Goal: Communication & Community: Answer question/provide support

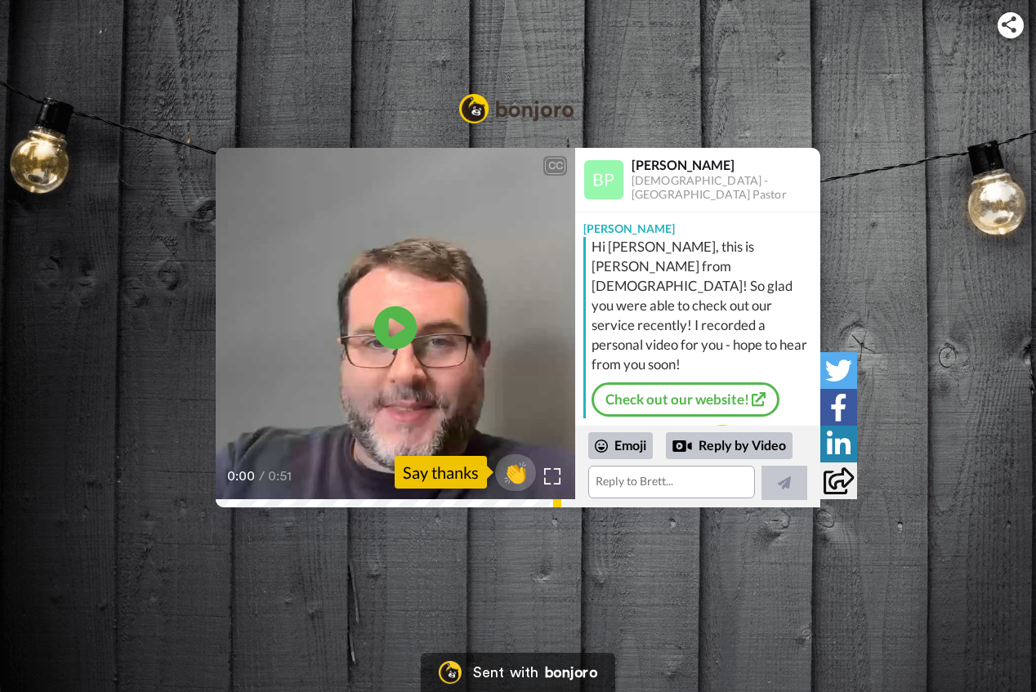
click at [393, 330] on icon "Play/Pause" at bounding box center [395, 327] width 43 height 78
click at [394, 323] on icon "Play/Pause" at bounding box center [395, 327] width 43 height 78
click at [627, 488] on textarea at bounding box center [671, 482] width 167 height 33
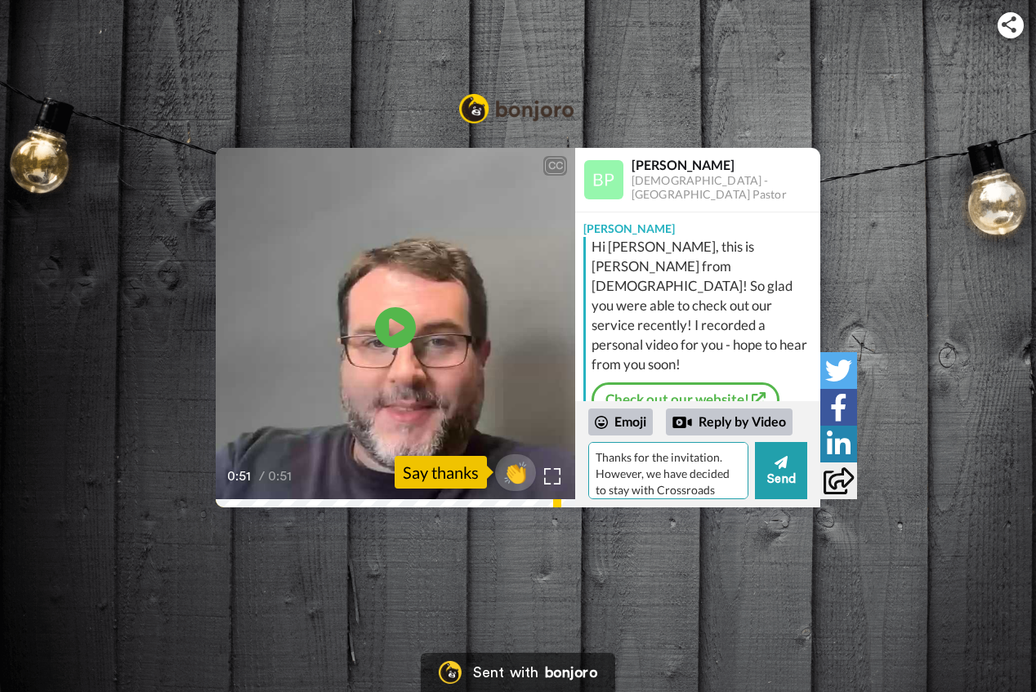
click at [717, 485] on textarea "Thanks for the invitation. However, we have decided to stay with Crossroads Chu…" at bounding box center [668, 470] width 160 height 57
click at [632, 491] on textarea "Thanks for the invitation. However, we have decided to stay with Crossroads Chu…" at bounding box center [668, 470] width 160 height 57
click at [594, 473] on textarea "Thanks for the invitation. However, we have decided to stay with [DEMOGRAPHIC_D…" at bounding box center [668, 470] width 160 height 57
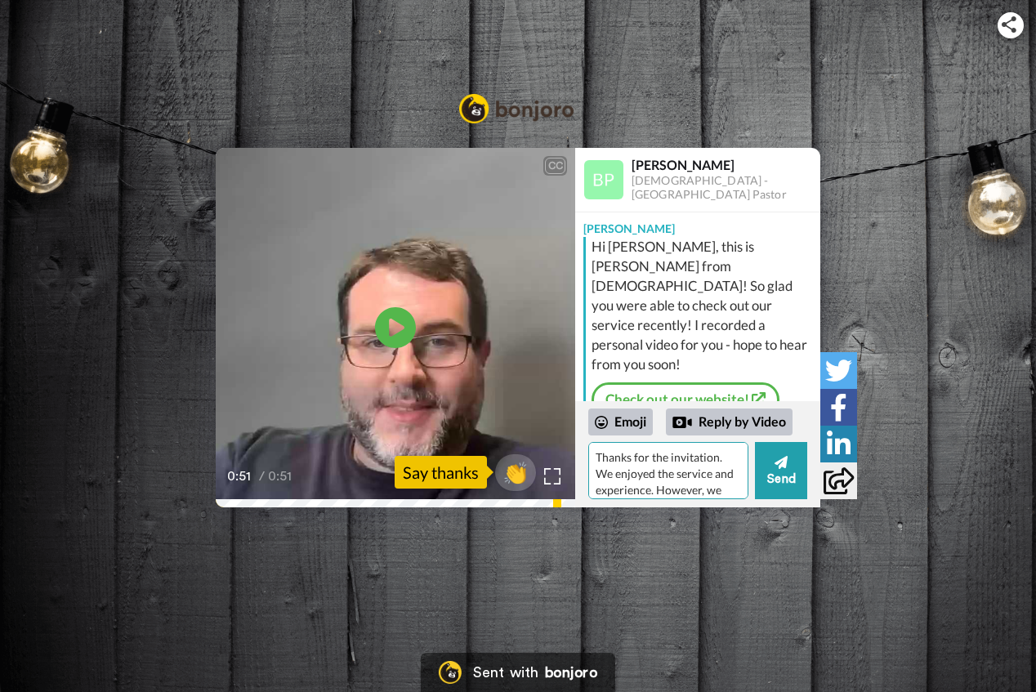
scroll to position [72, 0]
click at [674, 489] on textarea "Thanks for the invitation. We enjoyed the service and experience. However, we h…" at bounding box center [668, 470] width 160 height 57
type textarea "Thanks for the invitation. We enjoyed the service and experience. However, we h…"
click at [780, 475] on button "Send" at bounding box center [781, 470] width 52 height 57
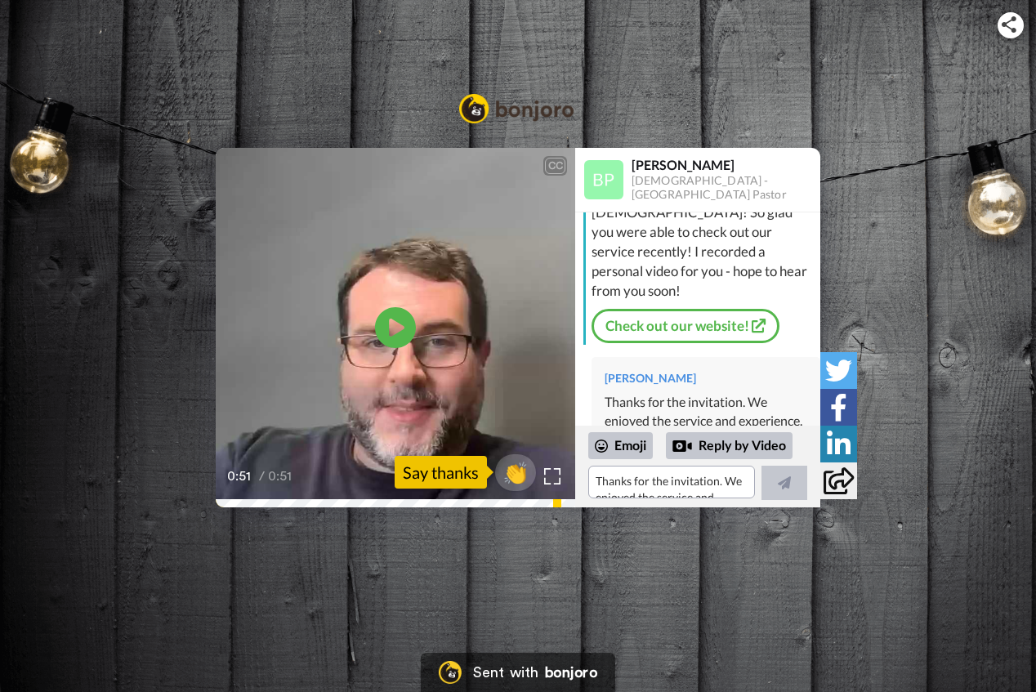
scroll to position [0, 0]
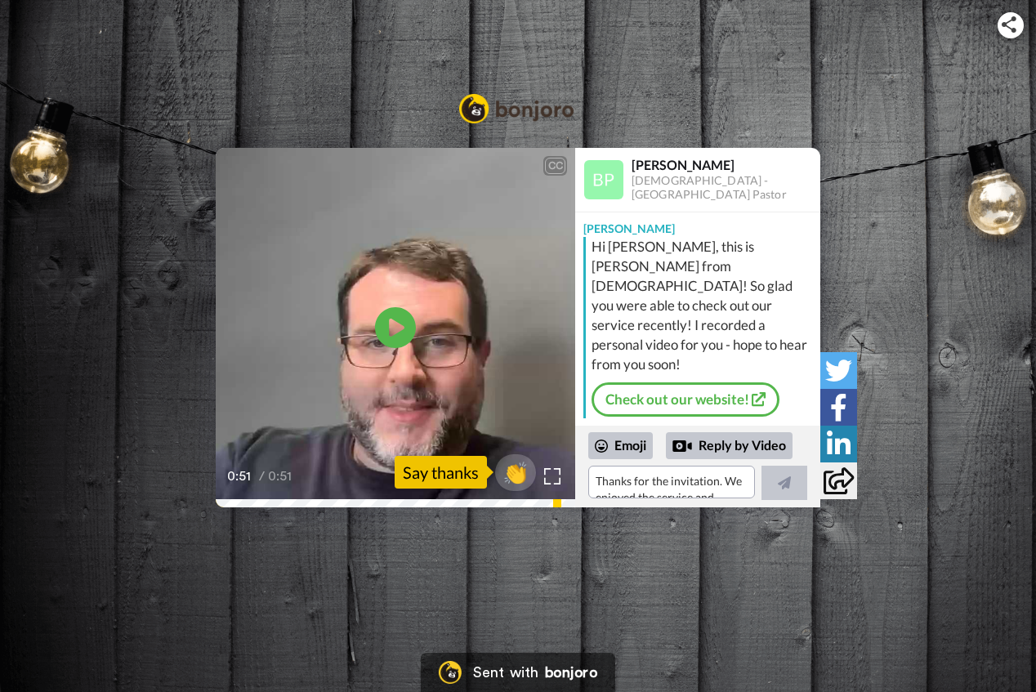
click at [872, 148] on div "CC Play/Pause 0:51 / 0:51 👏 Say thanks [PERSON_NAME][DEMOGRAPHIC_DATA] - Burlin…" at bounding box center [518, 327] width 1036 height 359
